Goal: Transaction & Acquisition: Subscribe to service/newsletter

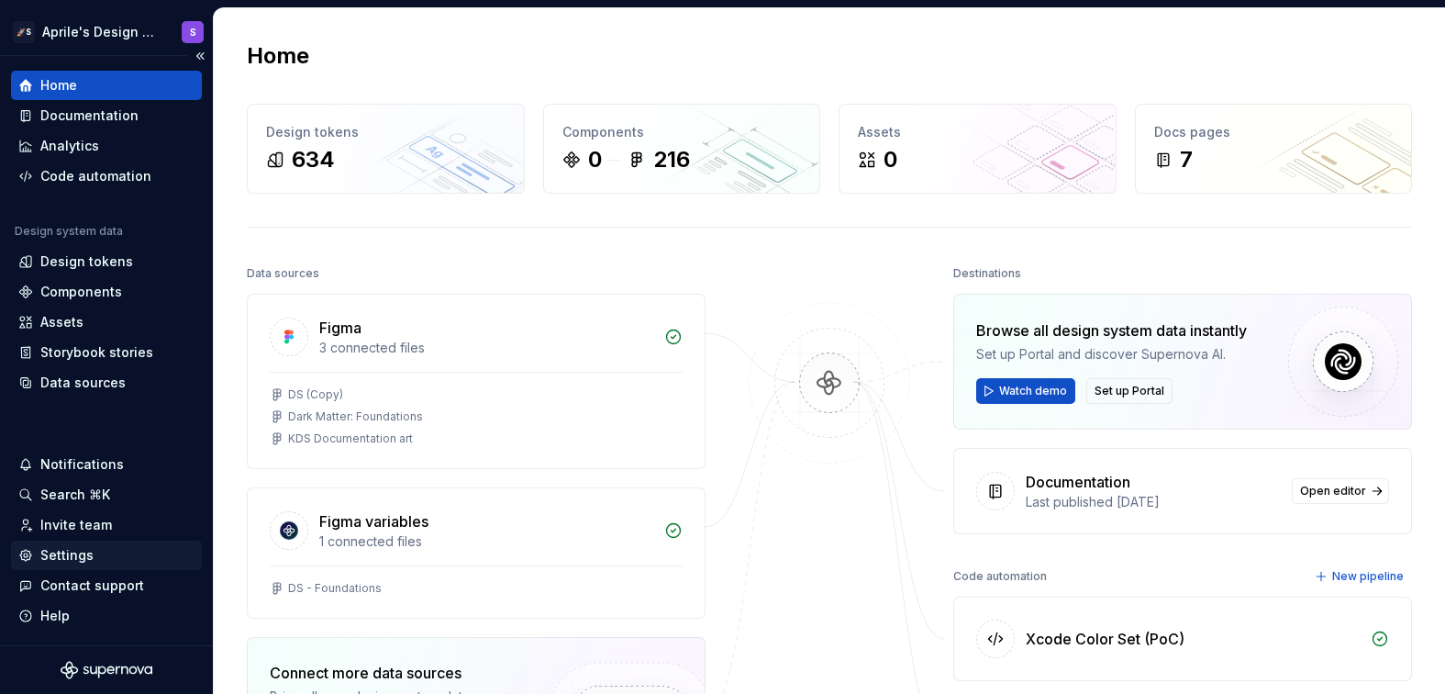
click at [116, 548] on div "Settings" at bounding box center [106, 555] width 176 height 18
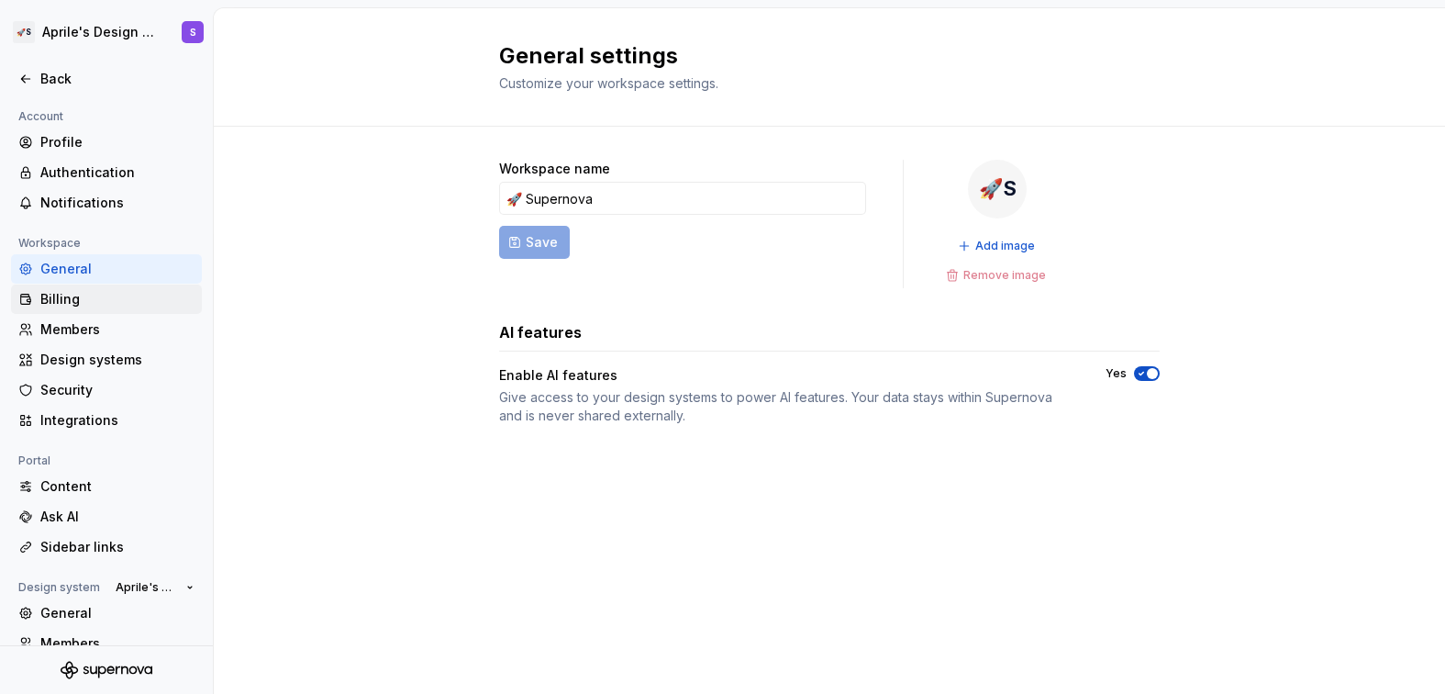
click at [150, 301] on div "Billing" at bounding box center [117, 299] width 154 height 18
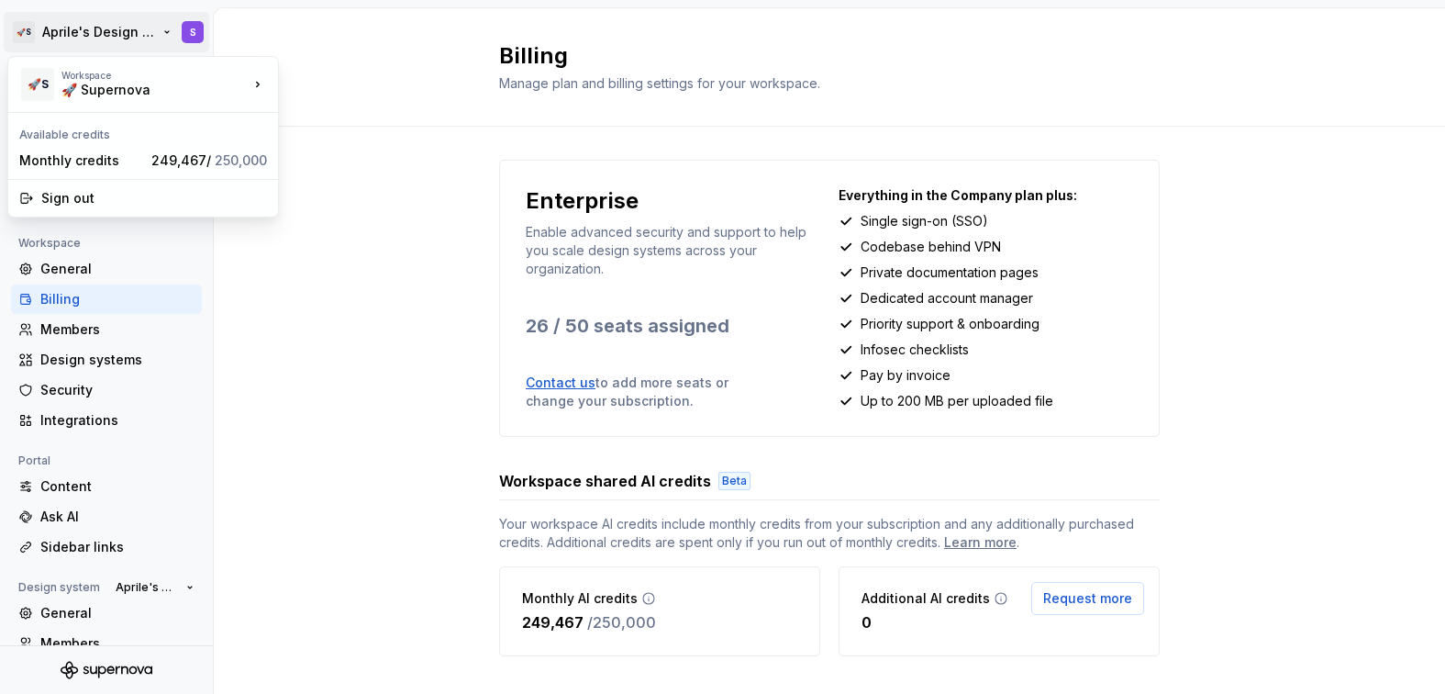
click at [74, 38] on html "🚀S Aprile's Design System S Back Account Profile Authentication Notifications W…" at bounding box center [722, 347] width 1445 height 694
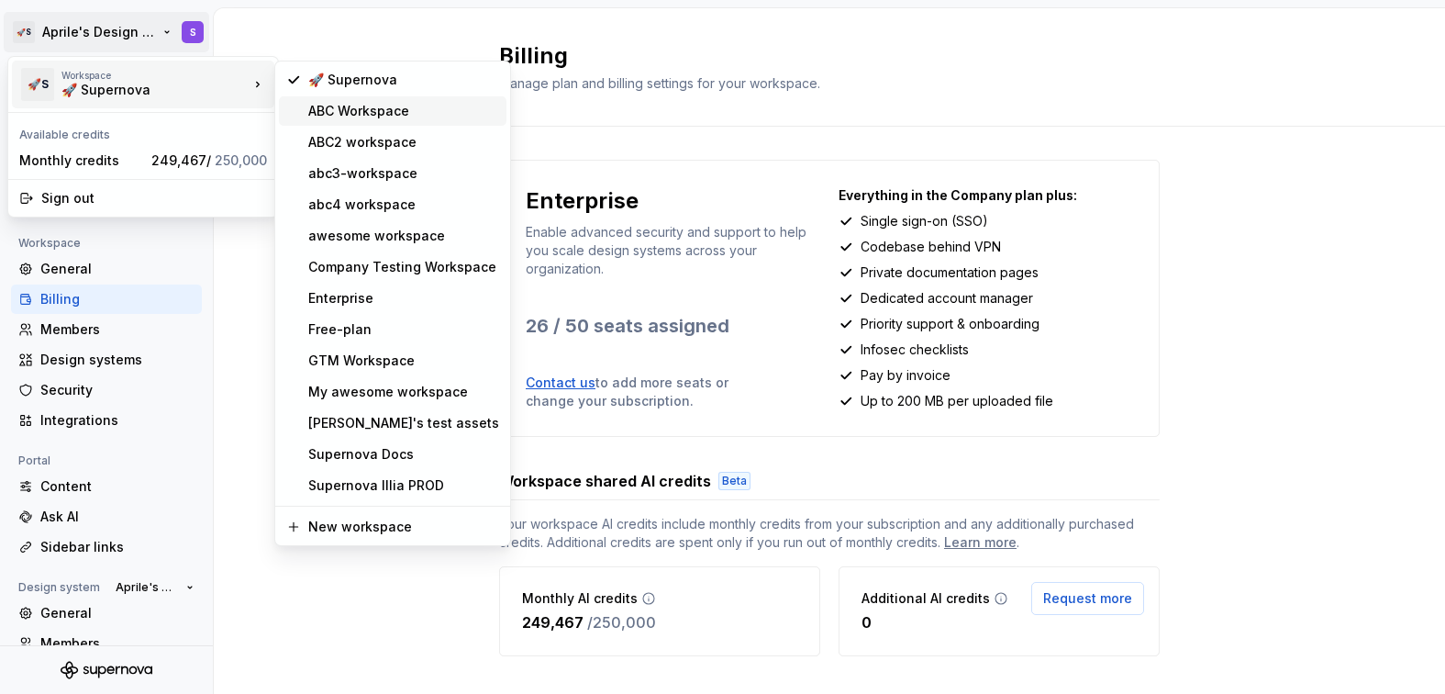
click at [314, 103] on div "ABC Workspace" at bounding box center [403, 111] width 191 height 18
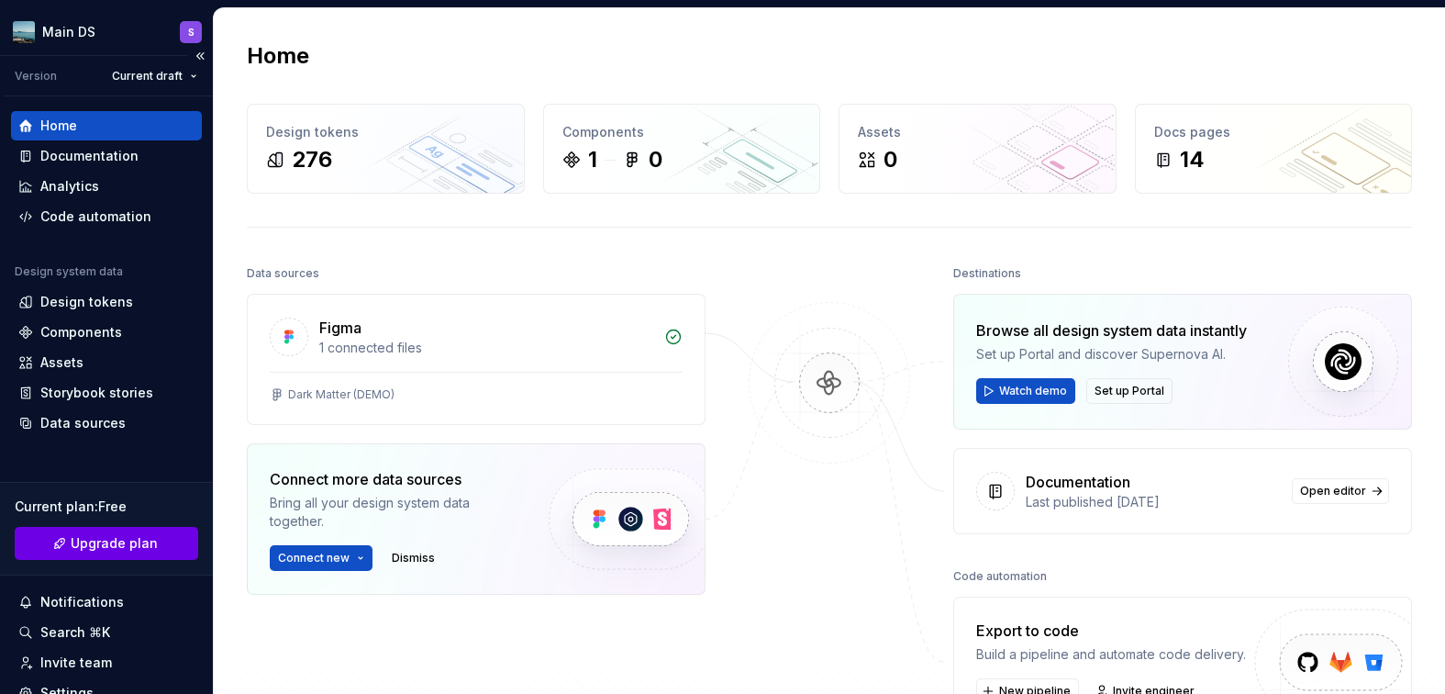
click at [101, 539] on span "Upgrade plan" at bounding box center [114, 543] width 87 height 18
